Goal: Navigation & Orientation: Find specific page/section

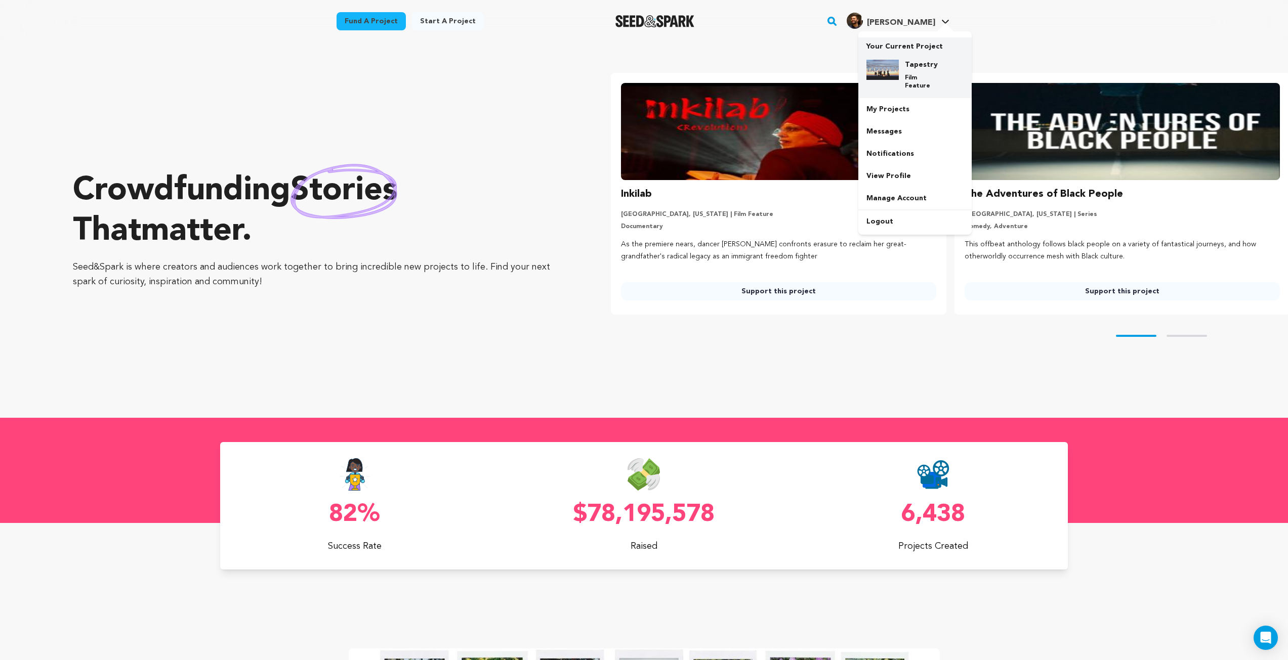
click at [919, 55] on div "Tapestry Film Feature" at bounding box center [914, 75] width 97 height 47
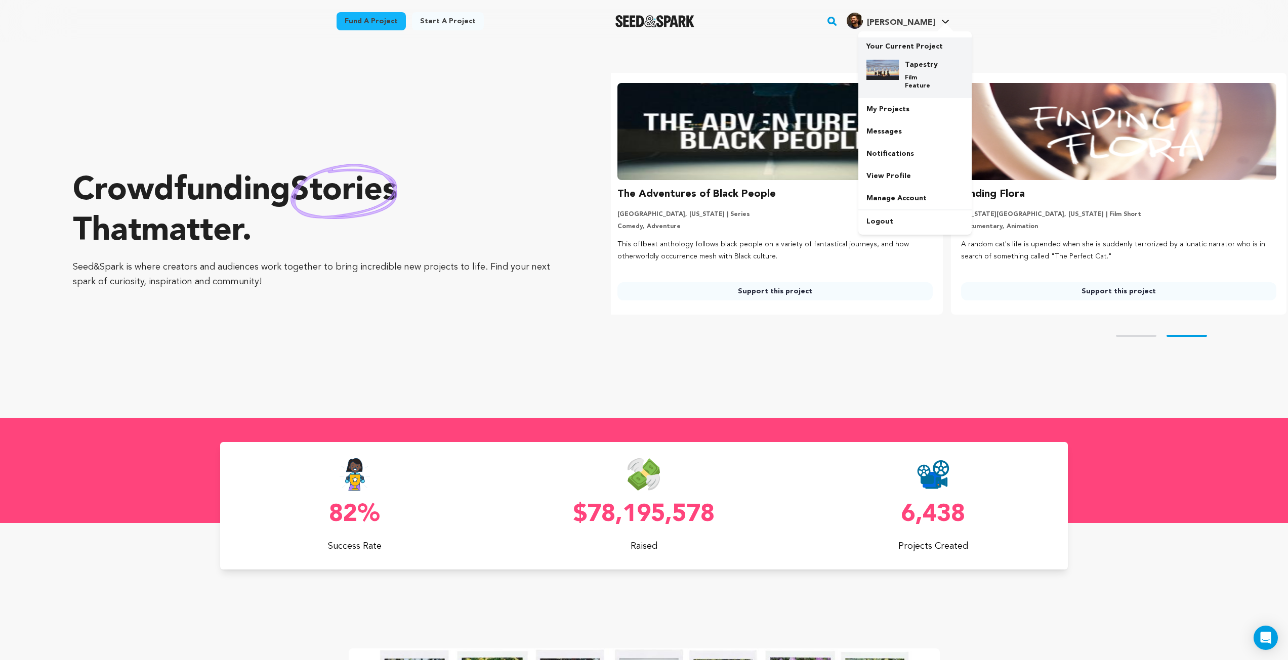
scroll to position [0, 352]
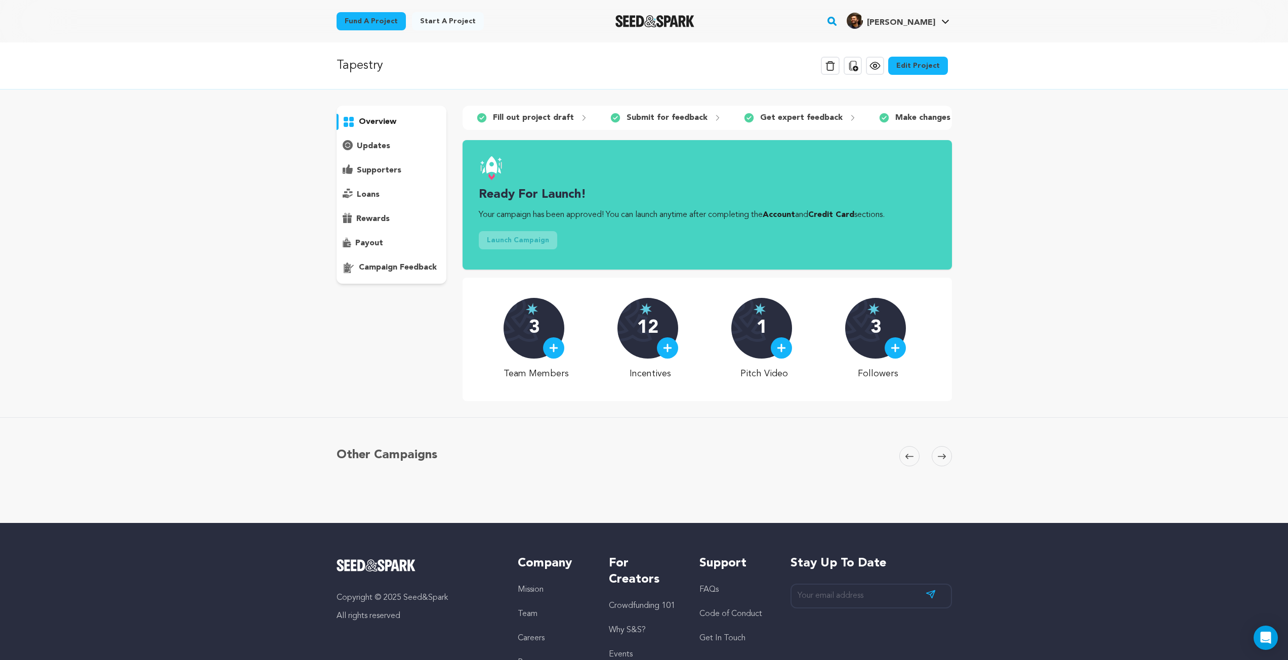
click at [858, 69] on icon at bounding box center [853, 66] width 9 height 10
